Goal: Transaction & Acquisition: Purchase product/service

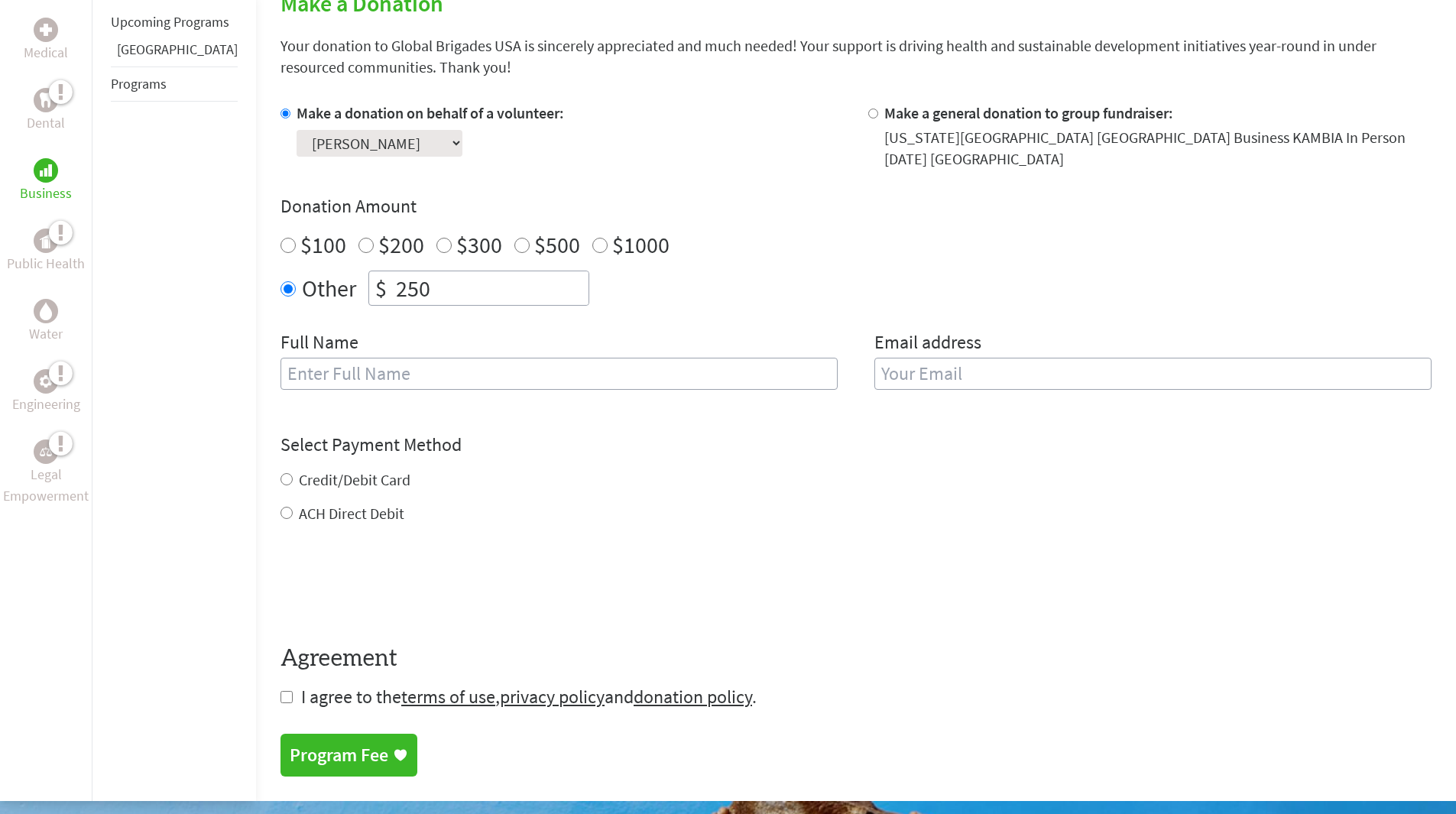
scroll to position [382, 0]
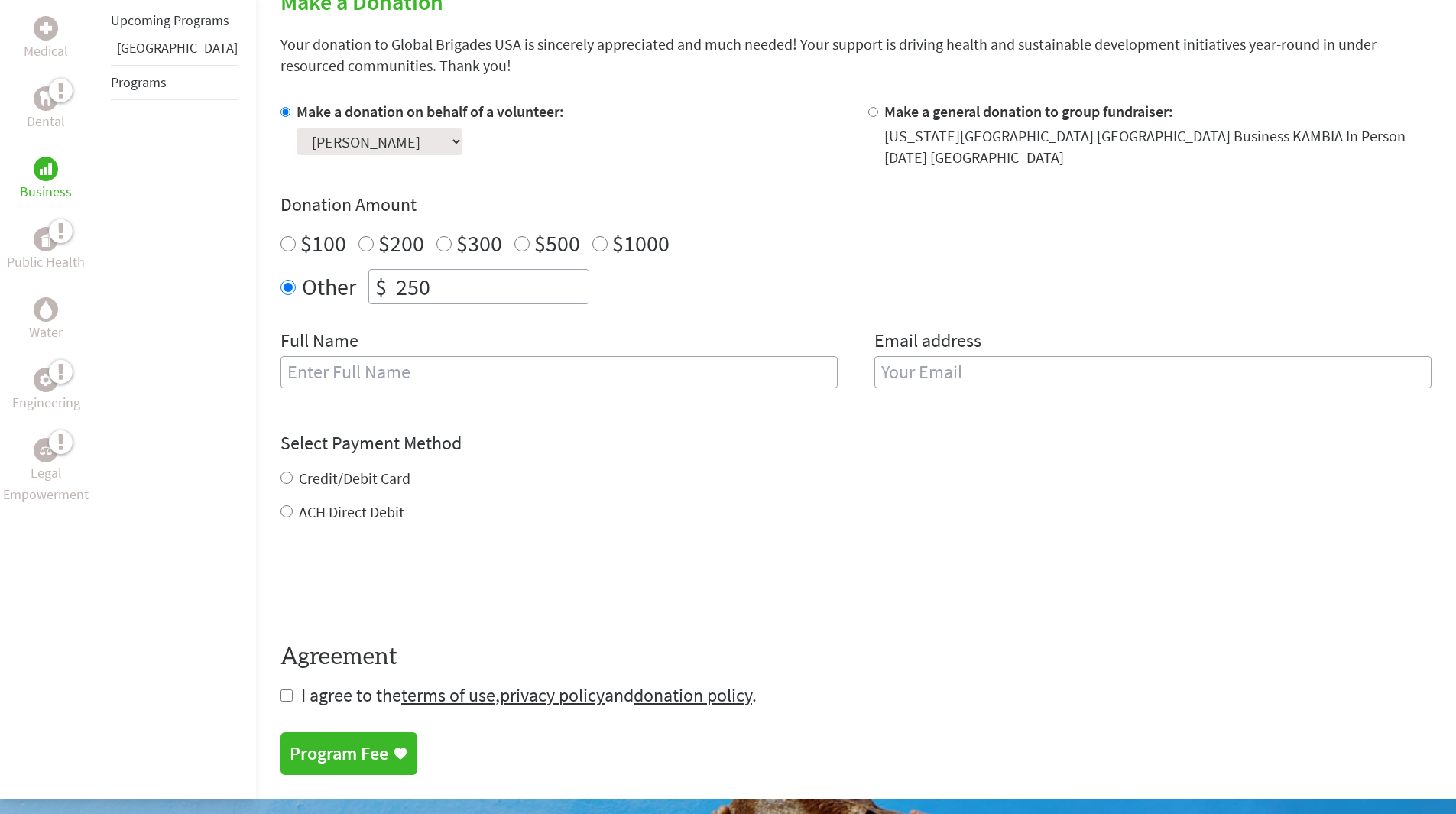
click at [447, 356] on input "text" at bounding box center [559, 372] width 557 height 32
type input "[PERSON_NAME]"
type input "[EMAIL_ADDRESS][DOMAIN_NAME]"
click at [363, 475] on div "Credit/Debit Card ACH Direct Debit" at bounding box center [856, 495] width 1151 height 55
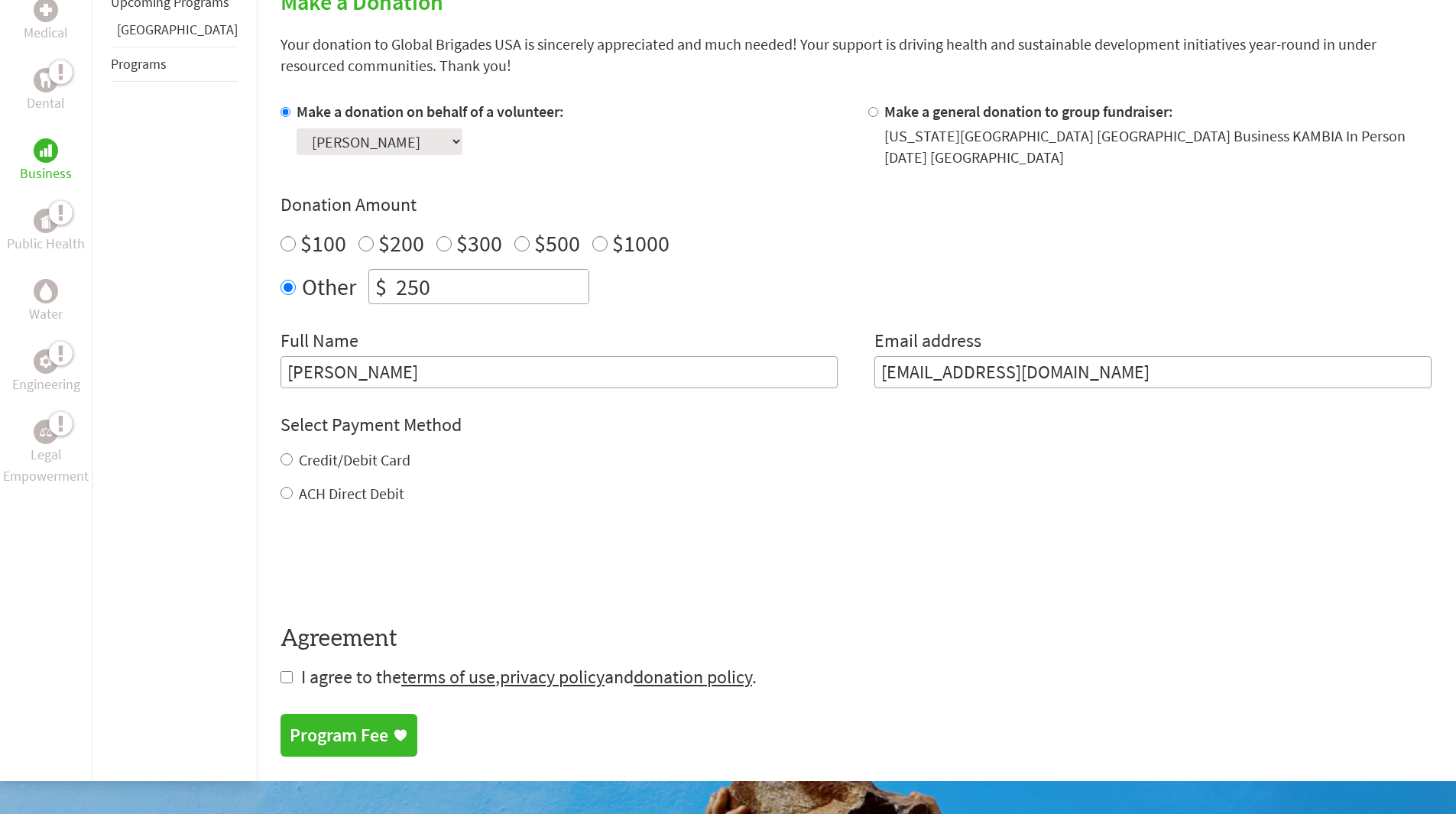
click at [364, 453] on label "Credit/Debit Card" at bounding box center [354, 460] width 112 height 19
click at [293, 453] on input "Credit/Debit Card" at bounding box center [286, 459] width 12 height 12
radio input "true"
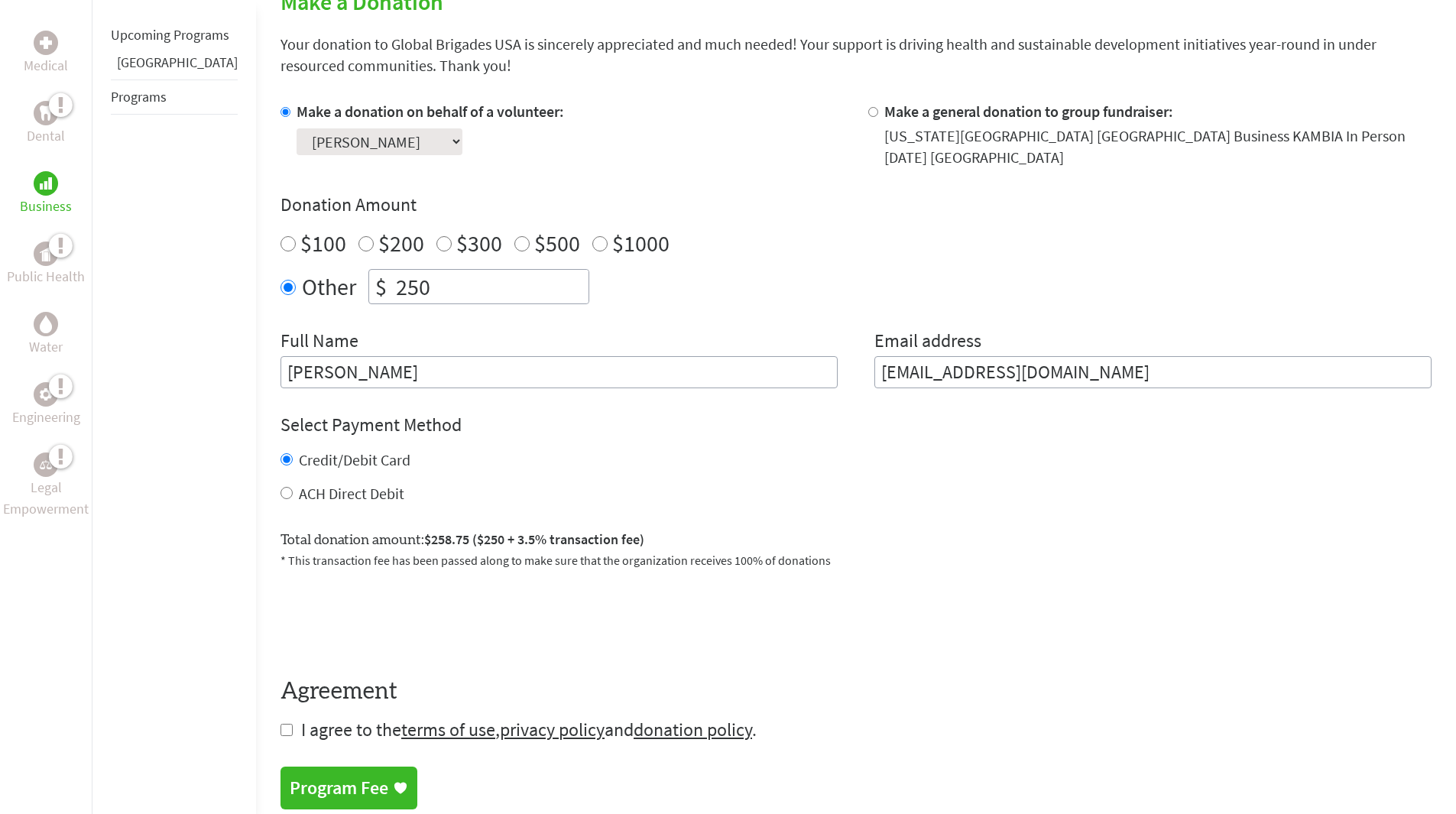
click at [1310, 214] on div "Donation Amount $100 $200 $300 $500 $1000 Other $ 250" at bounding box center [856, 248] width 1151 height 112
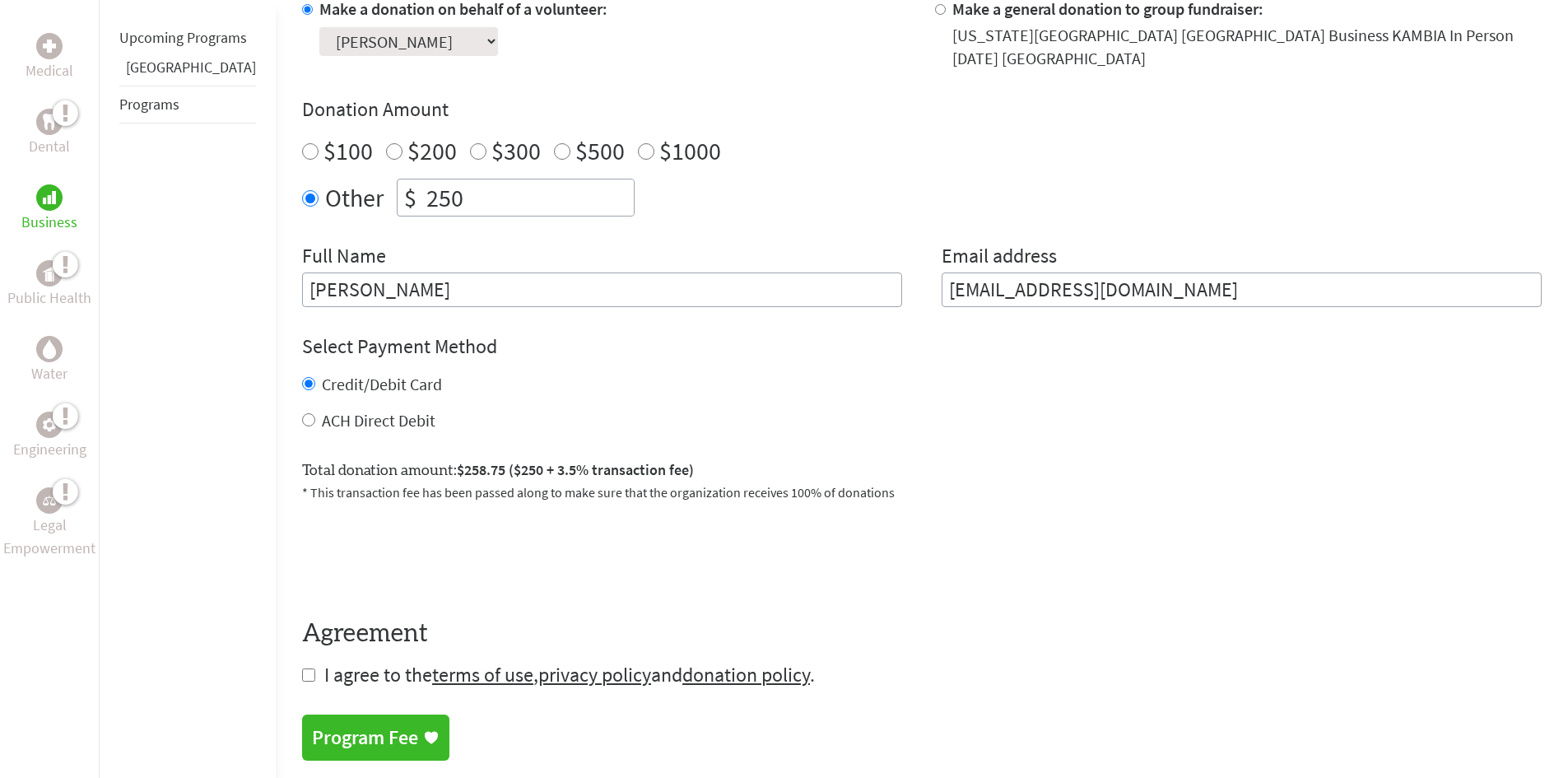
scroll to position [658, 0]
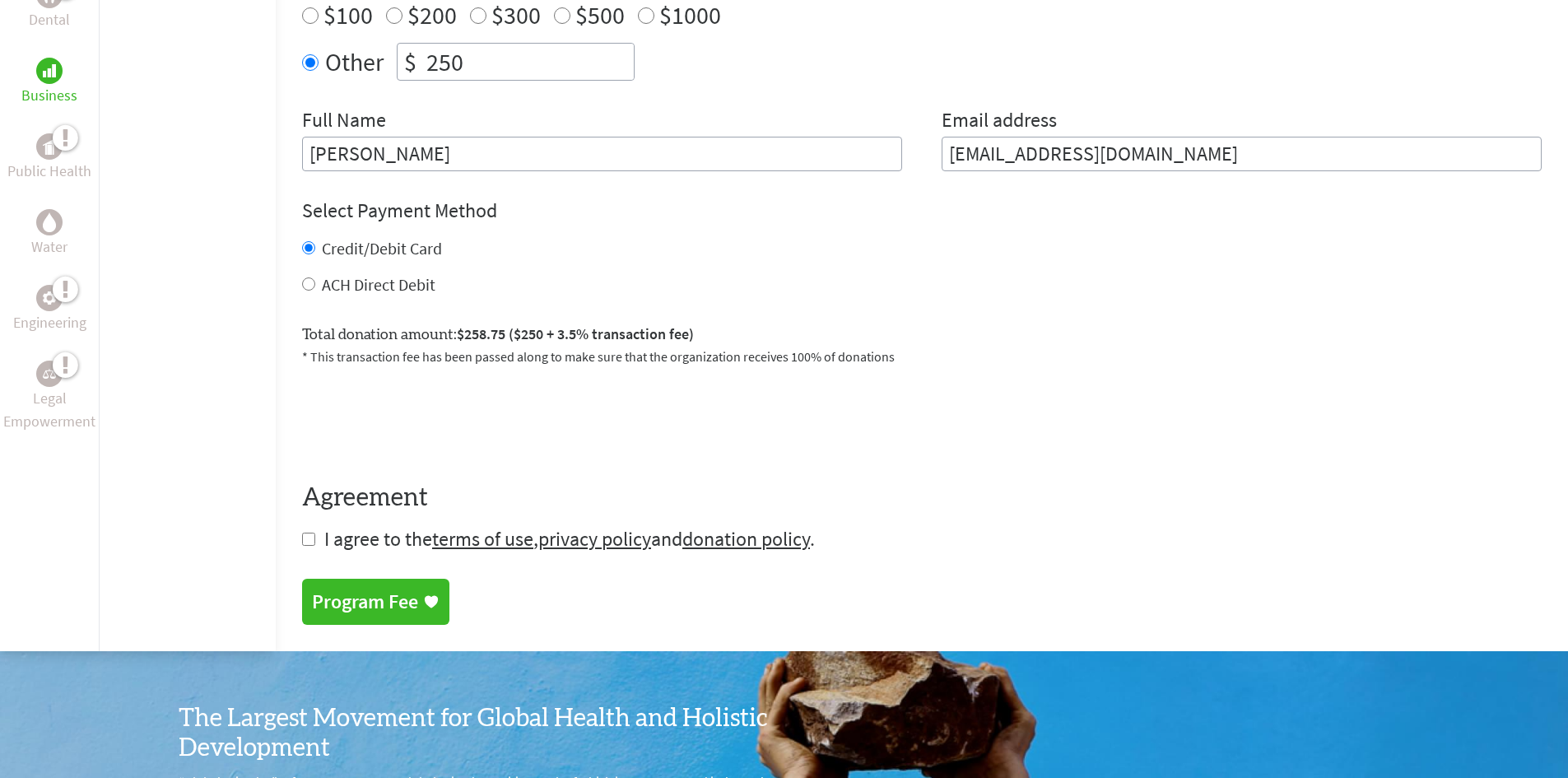
click at [336, 526] on span "I agree to the terms of use , privacy policy and donation policy ." at bounding box center [570, 539] width 491 height 26
click at [302, 533] on input "checkbox" at bounding box center [308, 539] width 13 height 13
checkbox input "true"
click at [342, 591] on div "Program Fee" at bounding box center [365, 603] width 106 height 26
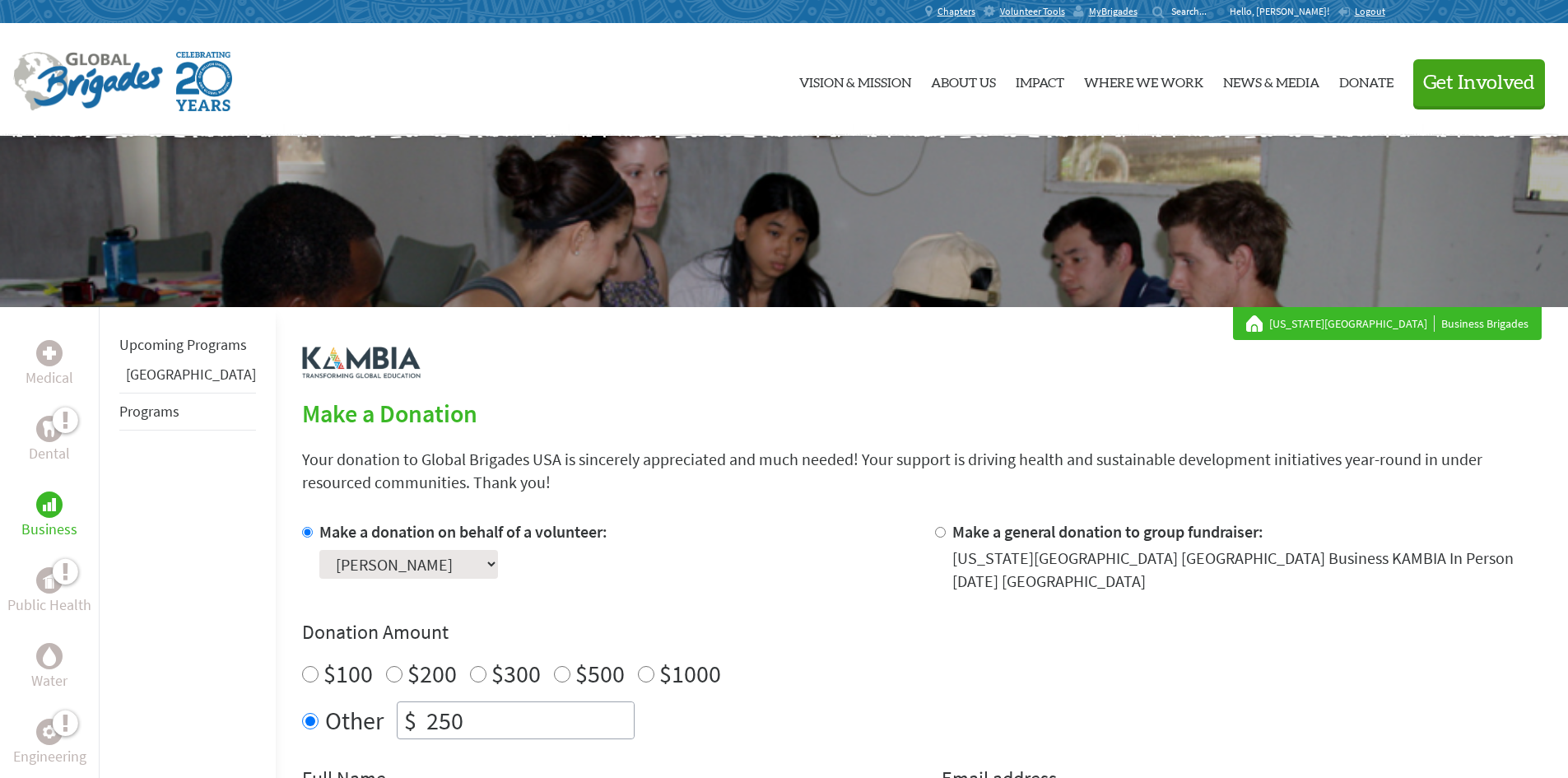
scroll to position [50, 0]
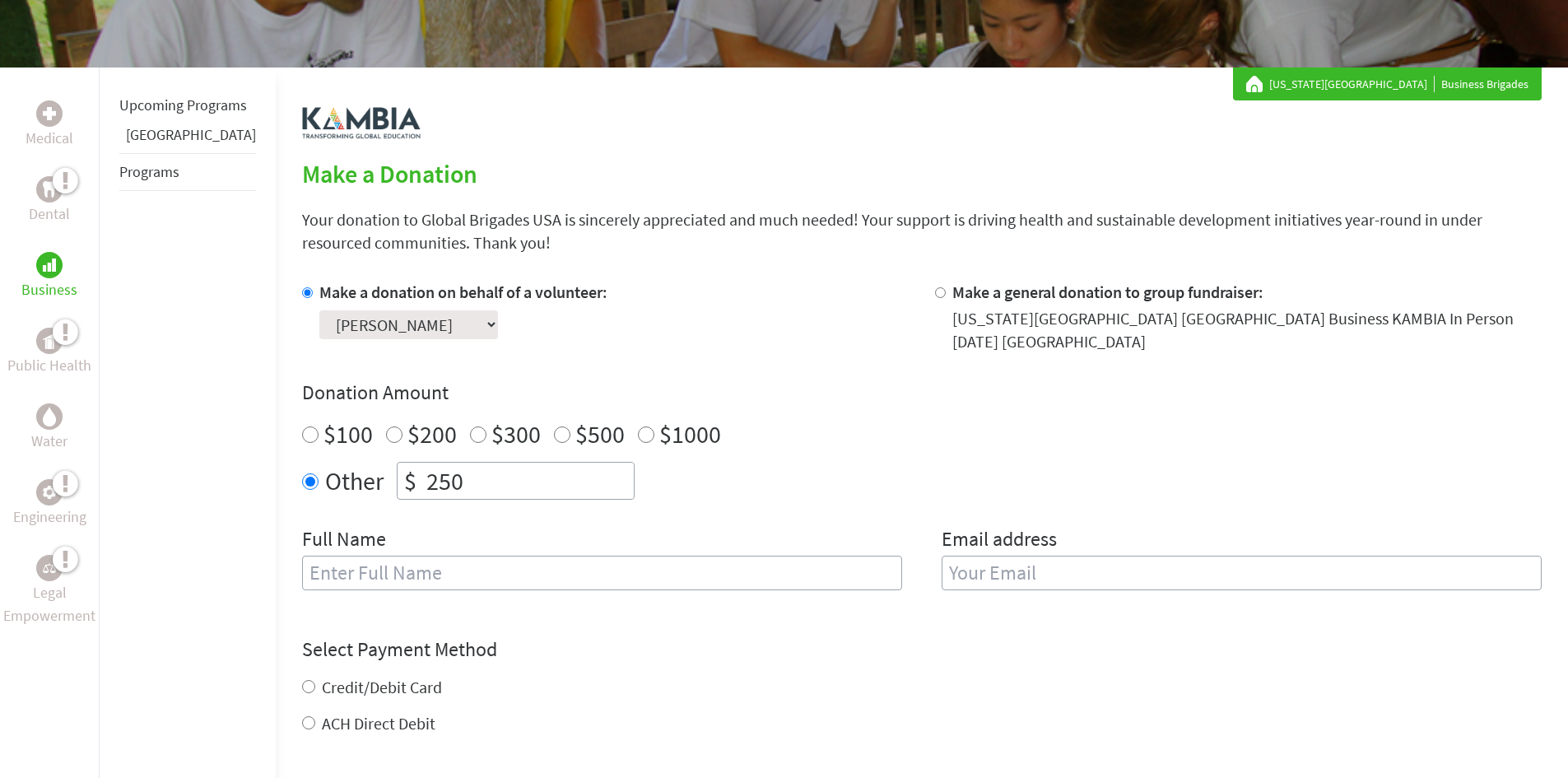
scroll to position [247, 0]
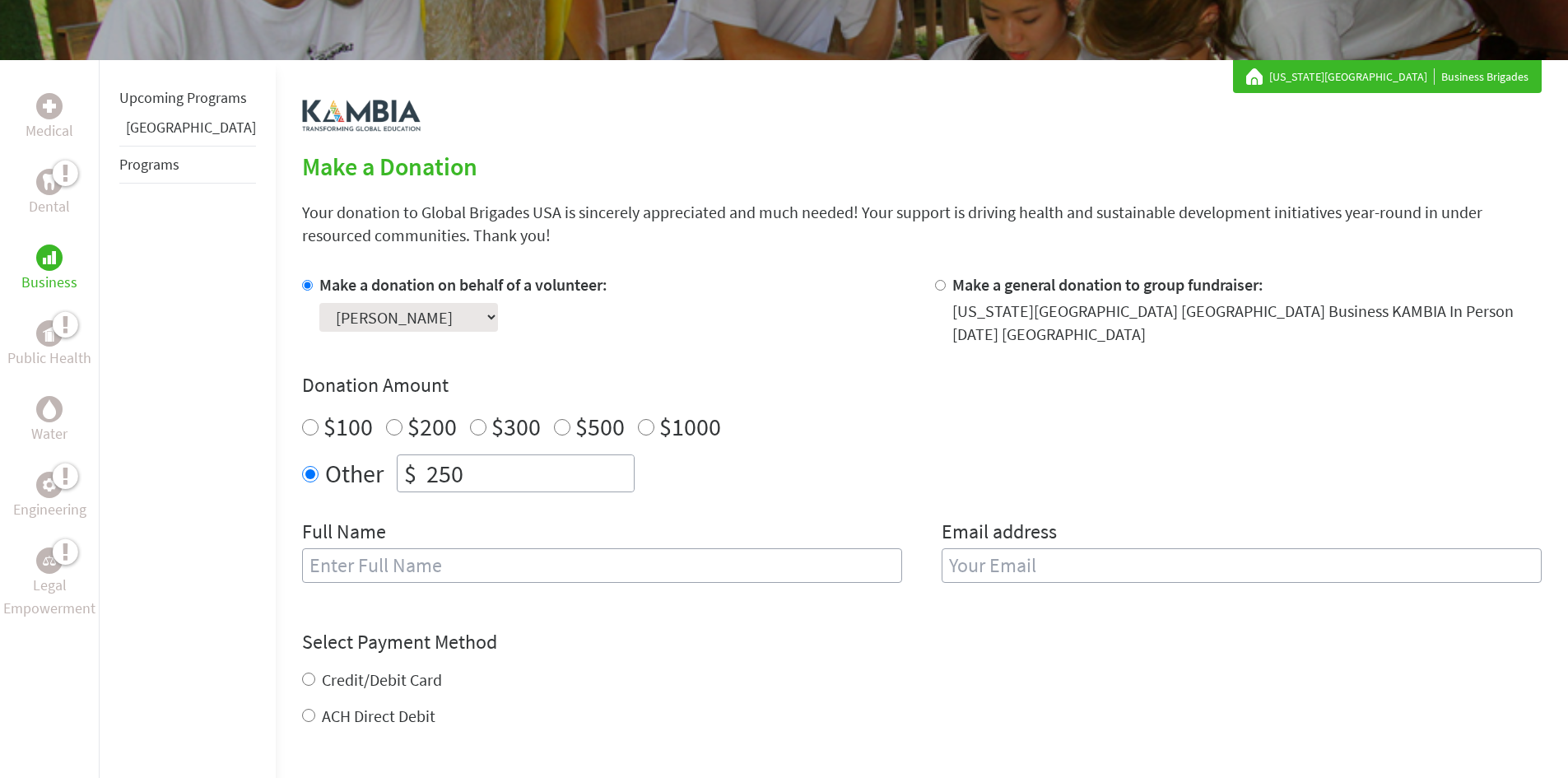
click at [459, 455] on input "250" at bounding box center [528, 473] width 211 height 36
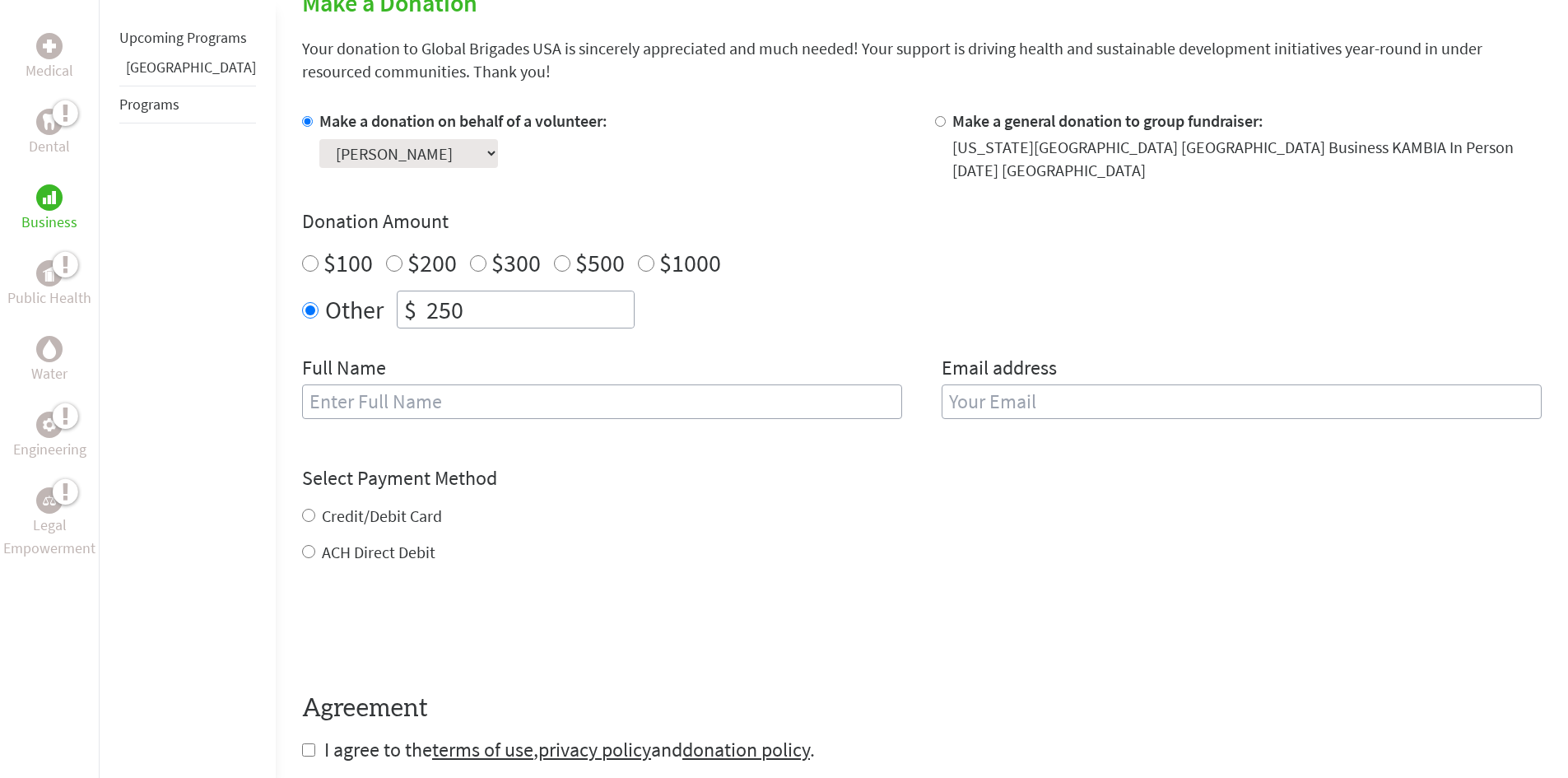
scroll to position [412, 0]
click at [506, 397] on input "text" at bounding box center [602, 401] width 600 height 34
type input "[PERSON_NAME]"
click at [1109, 383] on input "email" at bounding box center [1242, 401] width 600 height 34
type input "[EMAIL_ADDRESS][DOMAIN_NAME]"
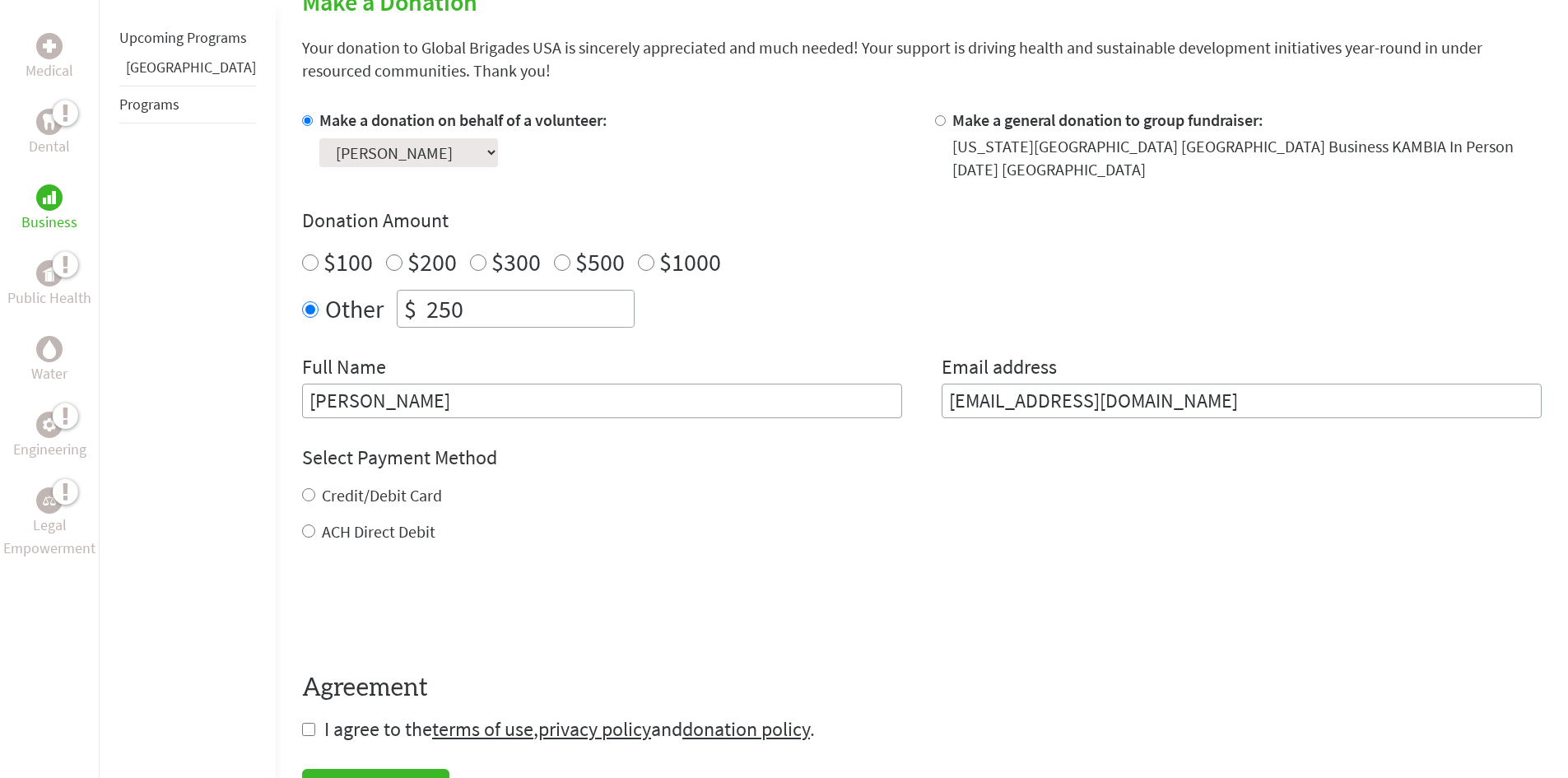
click at [336, 507] on div "Credit/Debit Card ACH Direct Debit" at bounding box center [922, 513] width 1240 height 59
click at [302, 488] on input "Credit/Debit Card" at bounding box center [308, 494] width 13 height 13
radio input "true"
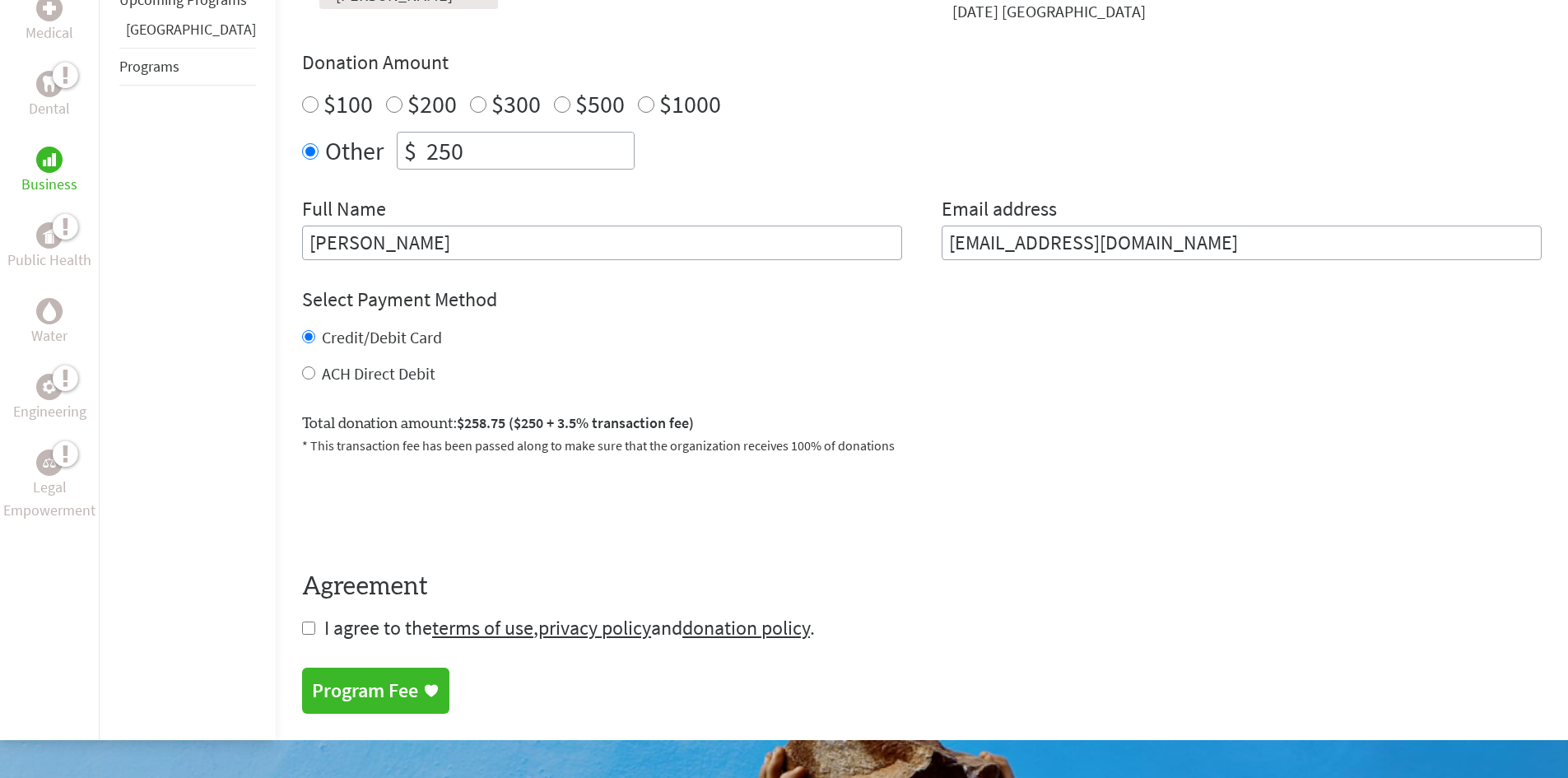
scroll to position [576, 0]
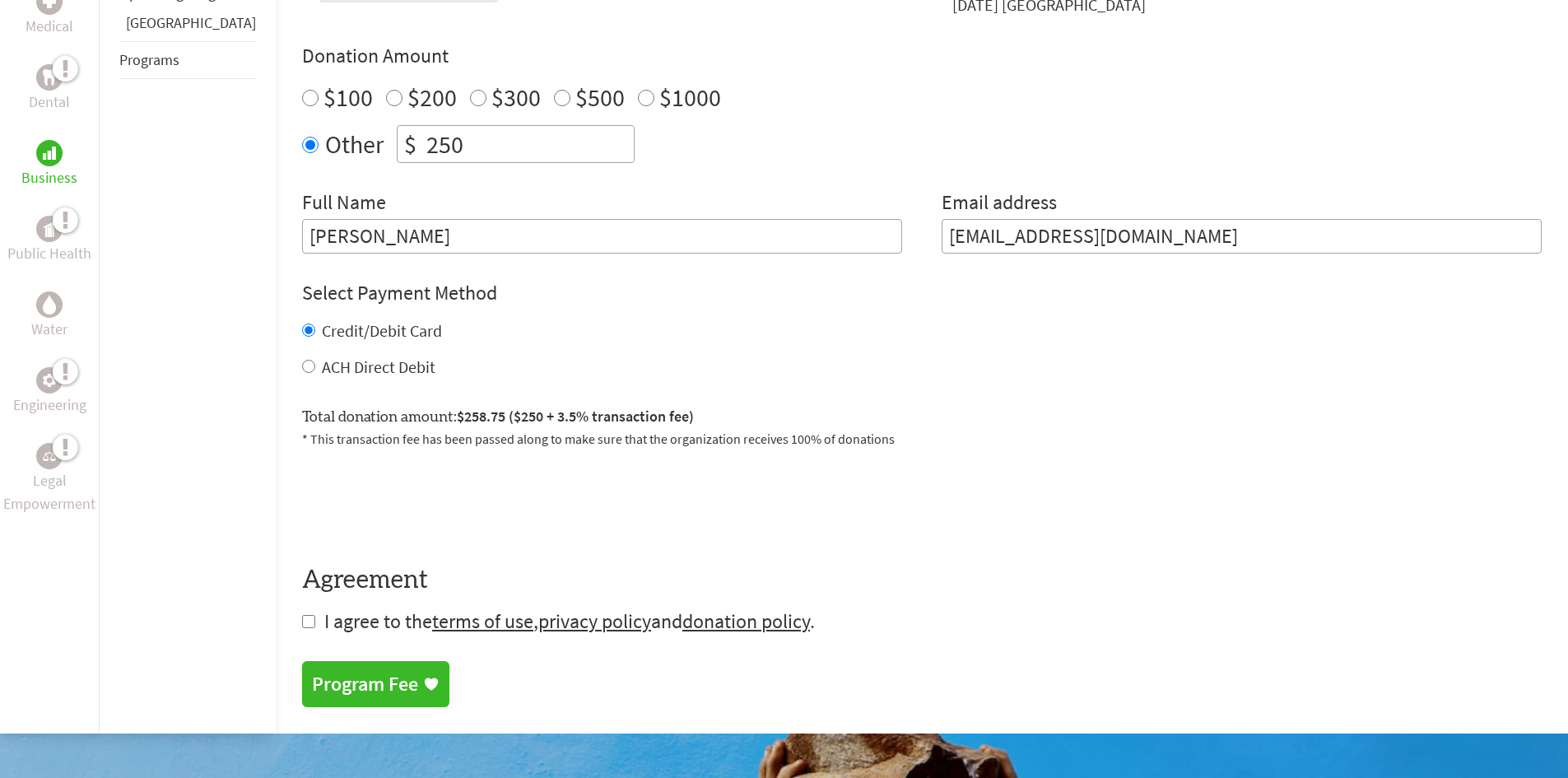
click at [345, 608] on span "I agree to the terms of use , privacy policy and donation policy ." at bounding box center [570, 621] width 491 height 26
click at [302, 615] on input "checkbox" at bounding box center [308, 621] width 13 height 13
checkbox input "true"
click at [325, 678] on div "Program Fee" at bounding box center [365, 686] width 106 height 26
